Goal: Transaction & Acquisition: Purchase product/service

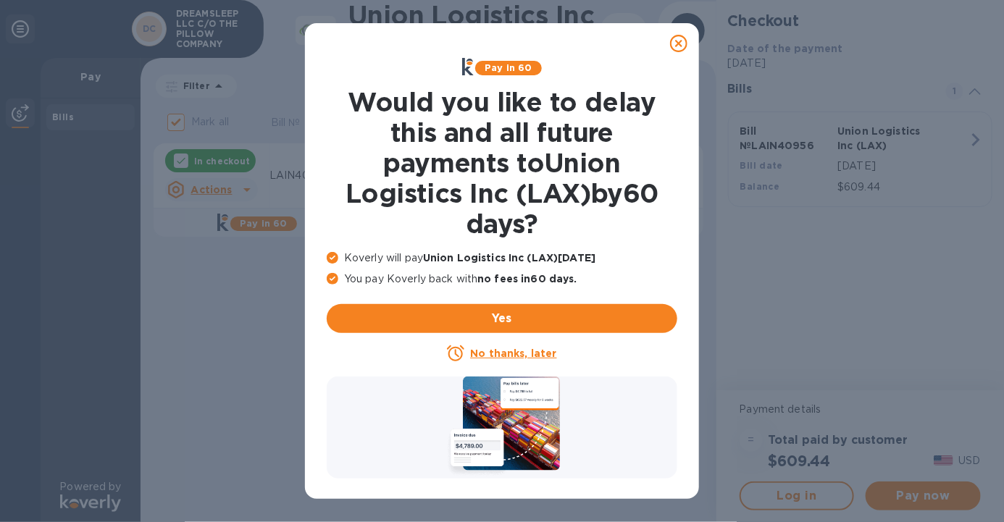
click at [677, 41] on icon at bounding box center [678, 43] width 17 height 17
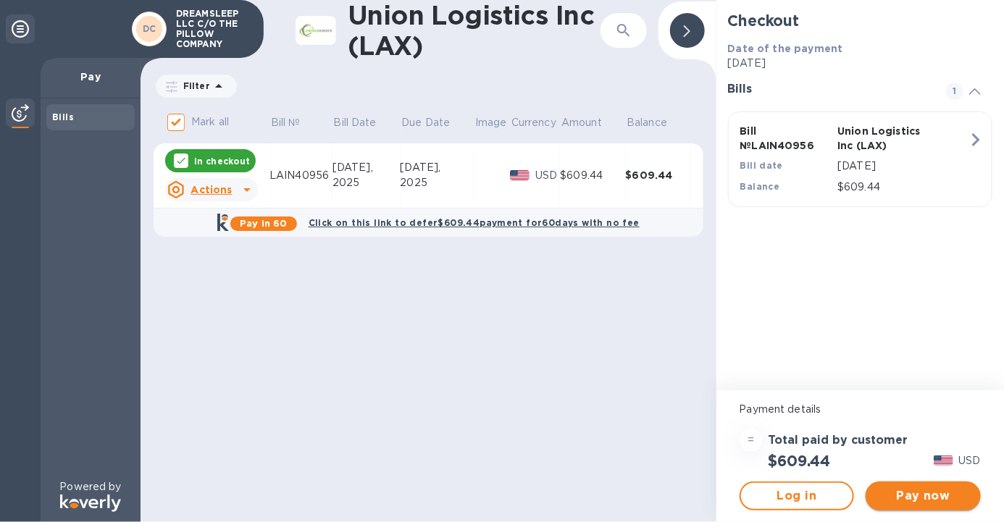
click at [927, 491] on span "Pay now" at bounding box center [923, 496] width 92 height 17
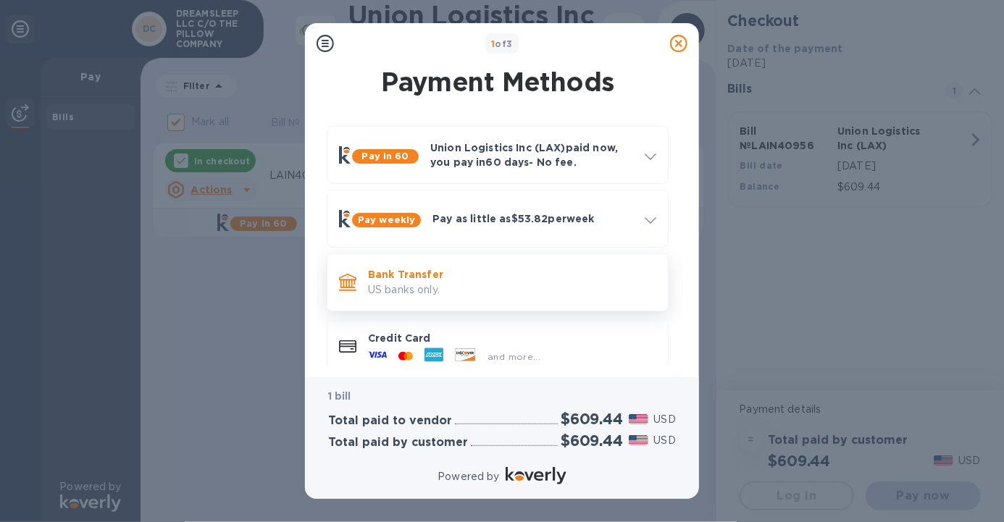
click at [463, 289] on p "US banks only." at bounding box center [512, 290] width 288 height 15
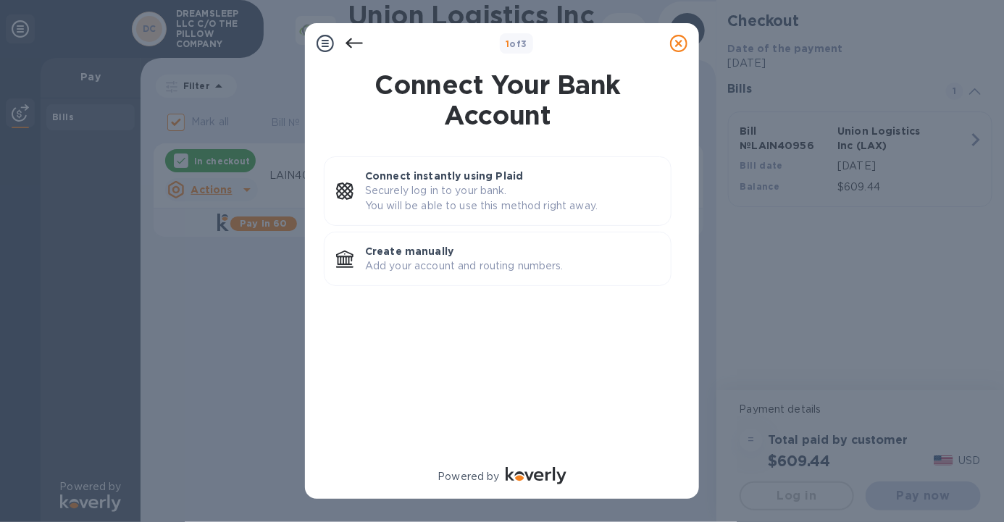
click at [359, 42] on icon at bounding box center [354, 43] width 17 height 10
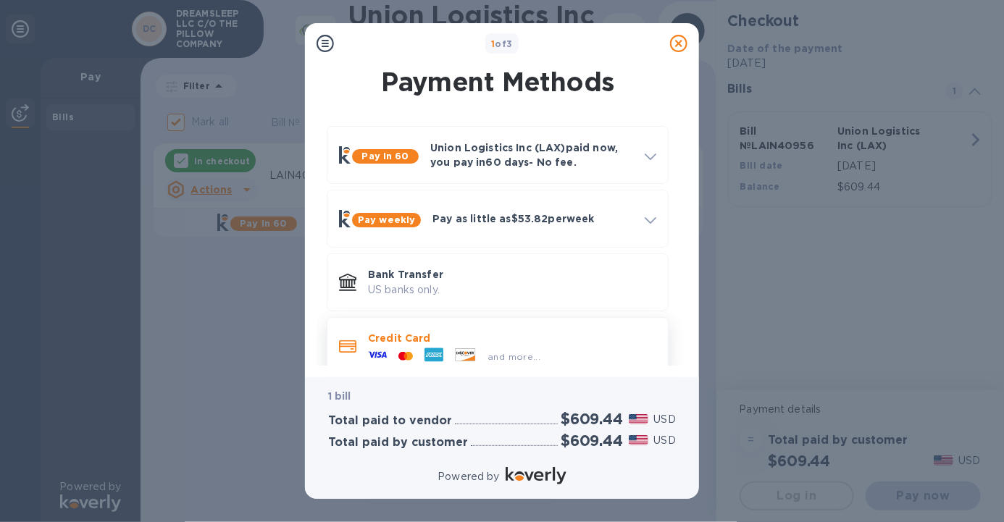
click at [421, 346] on div at bounding box center [434, 357] width 30 height 22
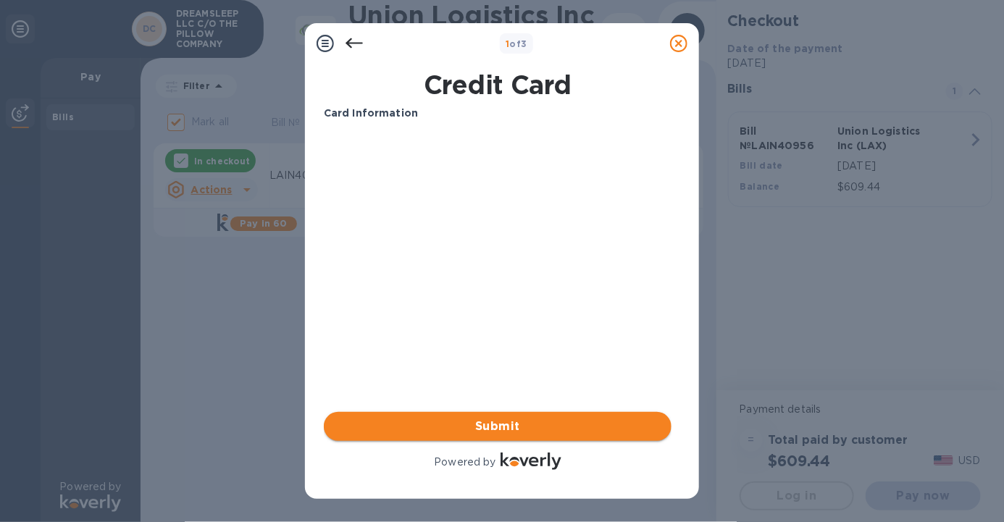
click at [512, 429] on span "Submit" at bounding box center [497, 426] width 325 height 17
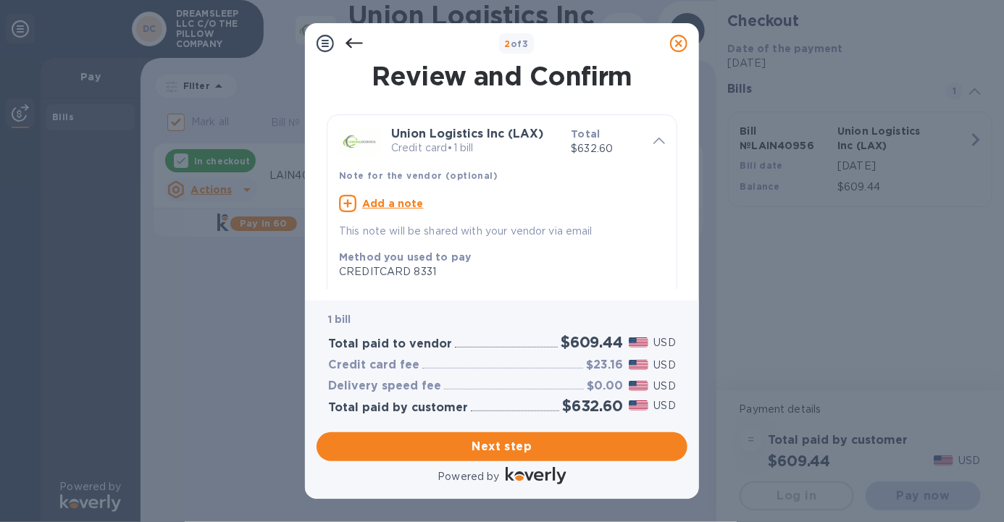
click at [359, 49] on icon at bounding box center [354, 43] width 17 height 17
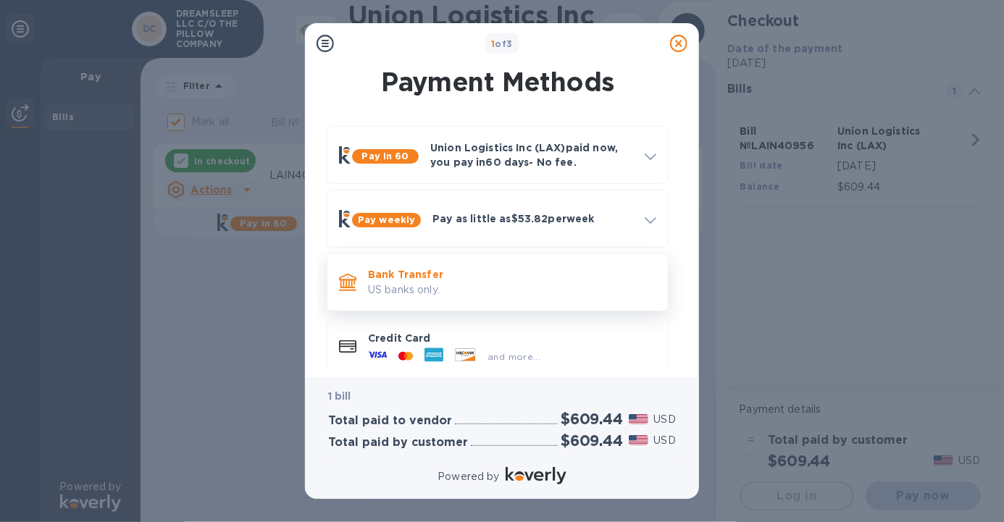
click at [419, 280] on p "Bank Transfer" at bounding box center [512, 274] width 288 height 14
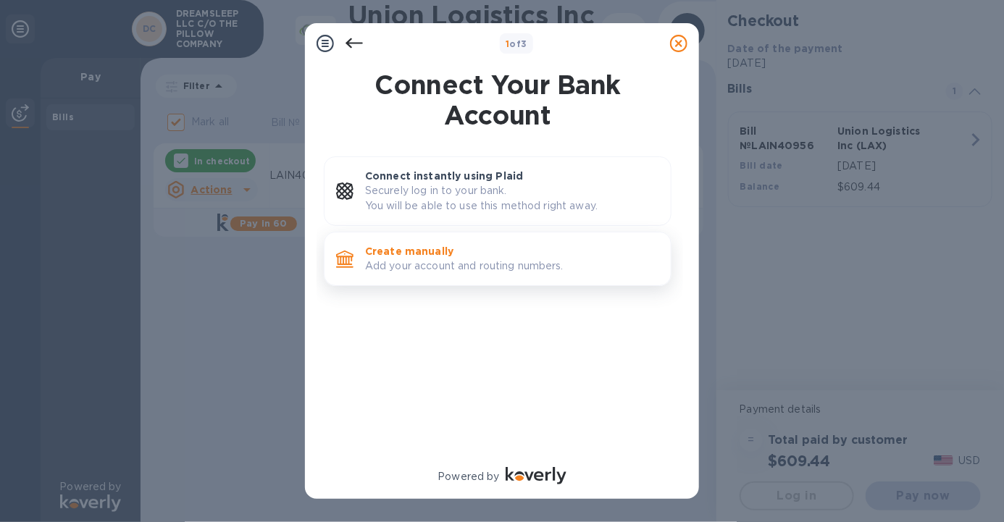
click at [429, 266] on p "Add your account and routing numbers." at bounding box center [512, 266] width 294 height 15
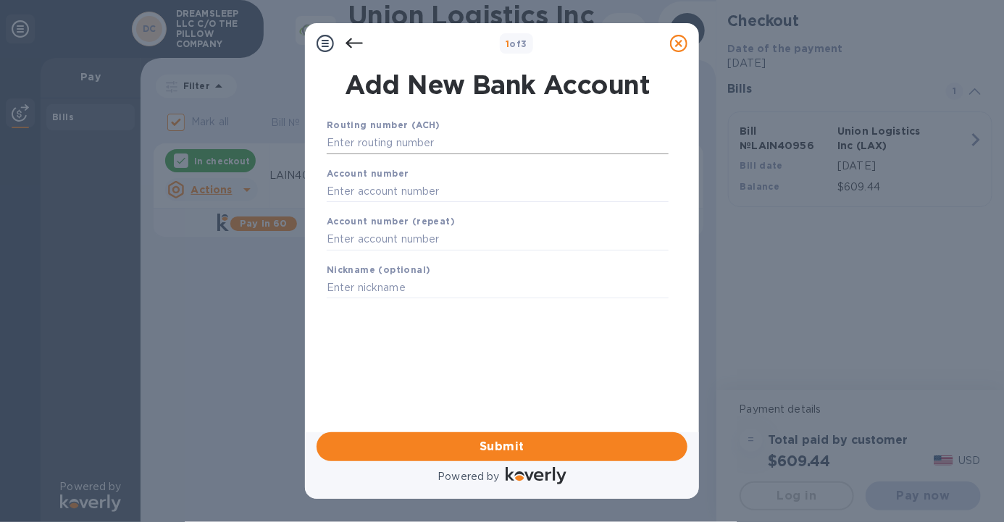
click at [449, 143] on input "text" at bounding box center [498, 144] width 342 height 22
click at [435, 137] on input "text" at bounding box center [498, 144] width 342 height 22
